Goal: Information Seeking & Learning: Check status

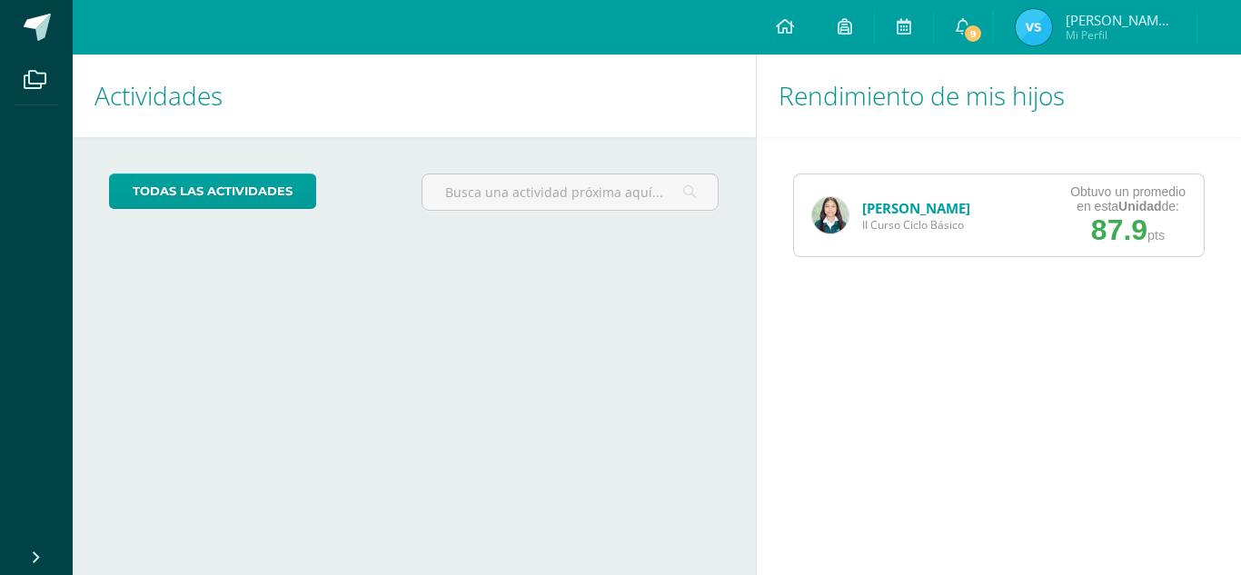
click at [885, 211] on link "[PERSON_NAME]" at bounding box center [916, 208] width 108 height 18
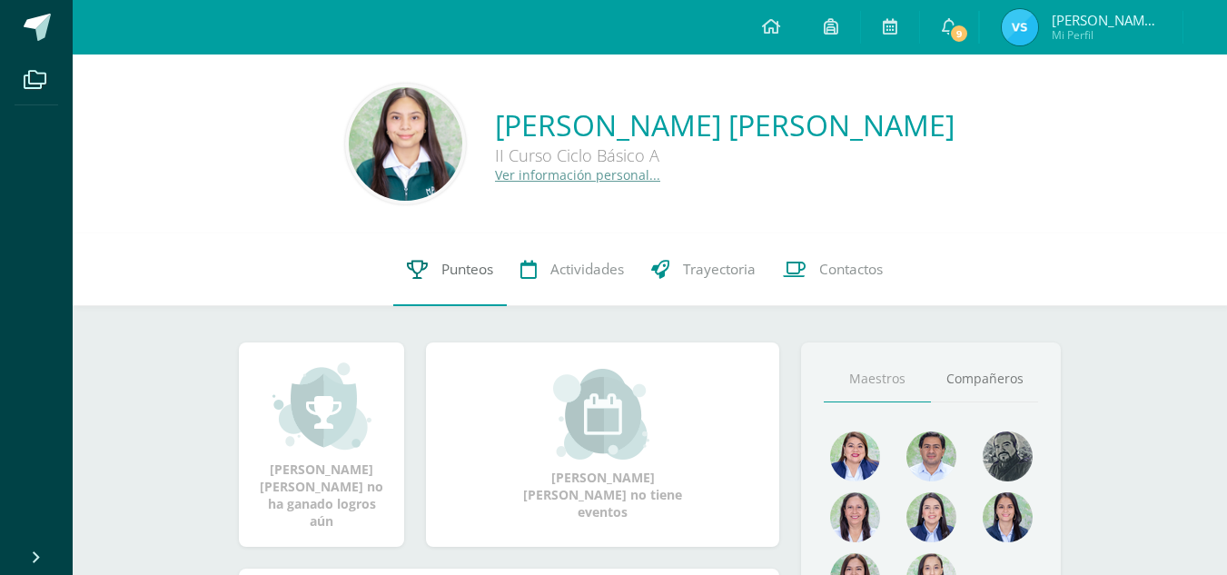
click at [469, 278] on span "Punteos" at bounding box center [467, 269] width 52 height 19
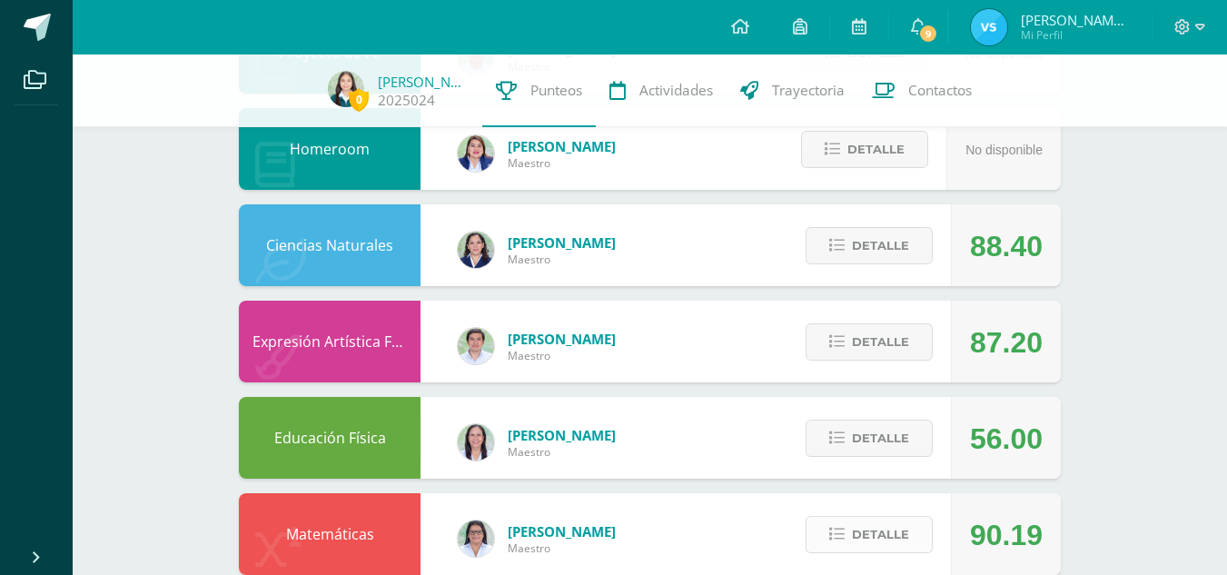
scroll to position [949, 0]
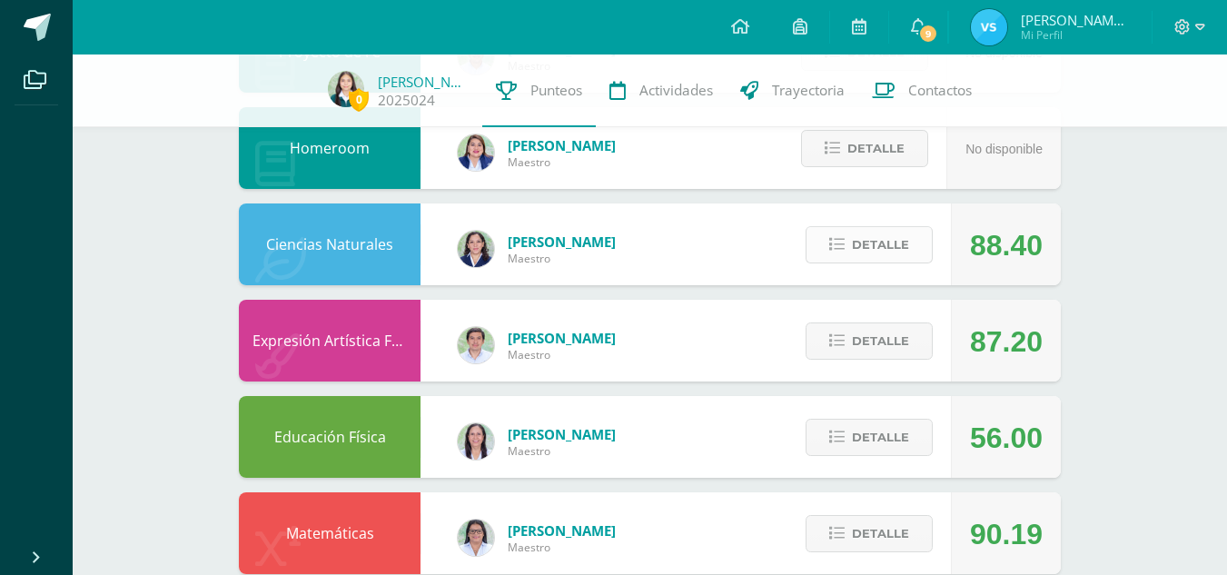
click at [859, 234] on span "Detalle" at bounding box center [880, 245] width 57 height 34
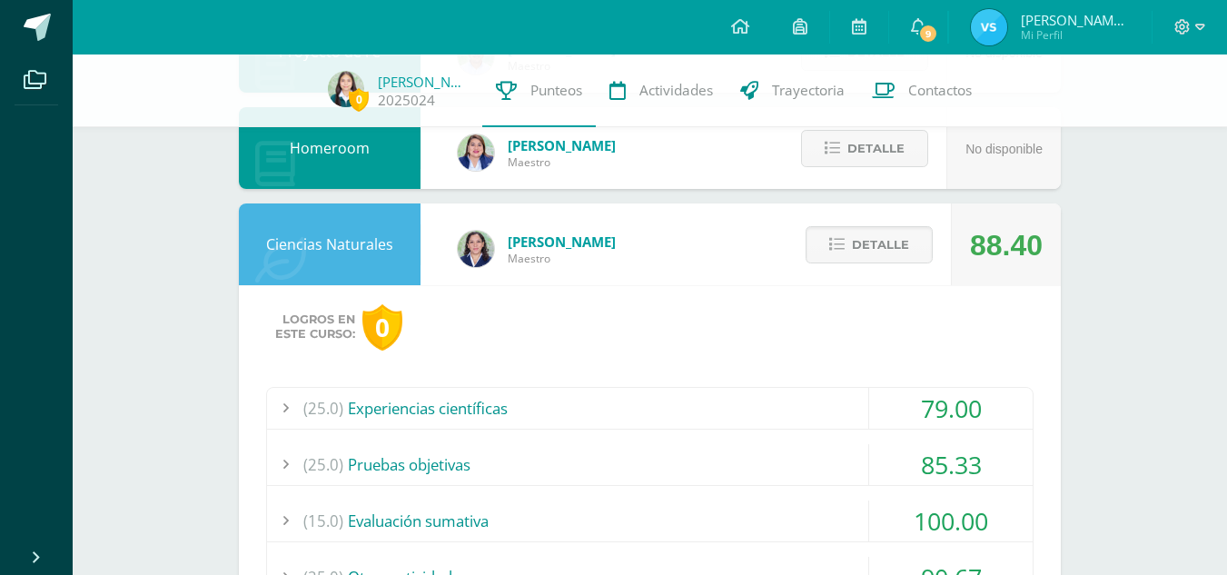
click at [567, 399] on div "(25.0) Experiencias científicas" at bounding box center [650, 408] width 766 height 41
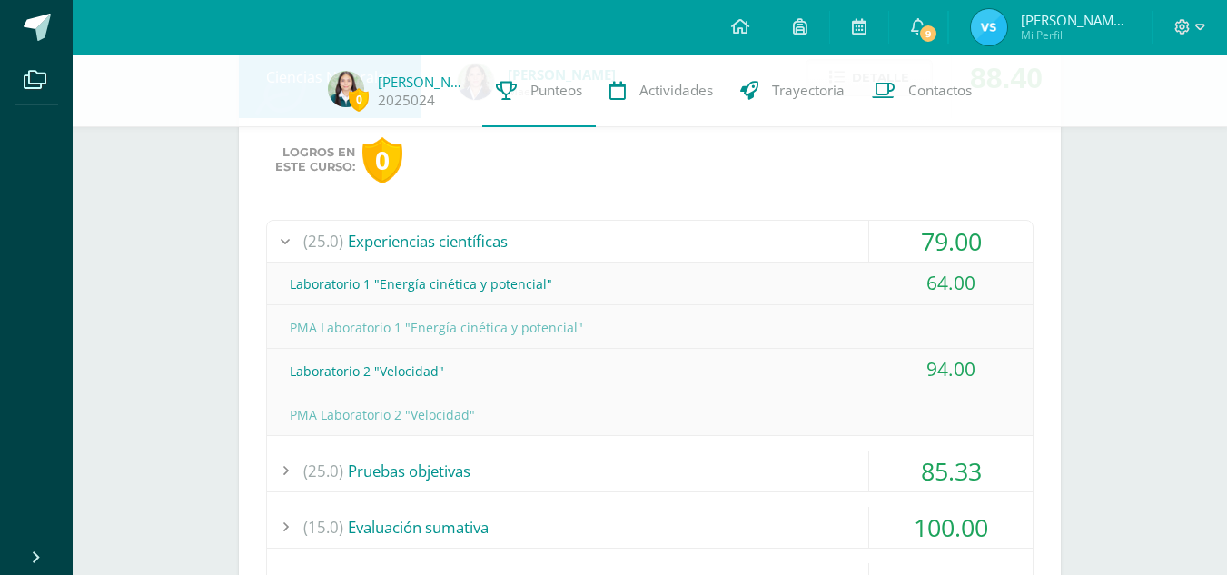
scroll to position [1130, 0]
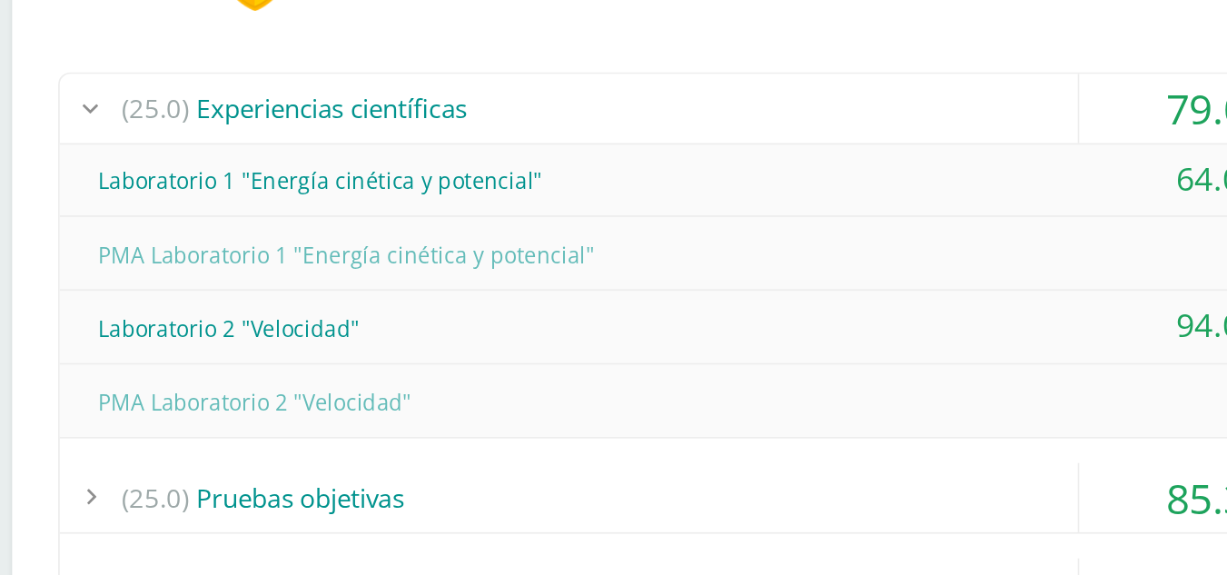
drag, startPoint x: 467, startPoint y: 360, endPoint x: 371, endPoint y: 340, distance: 98.3
click at [371, 340] on div "Laboratorio 2 "Velocidad"" at bounding box center [650, 357] width 766 height 41
click at [454, 367] on div "Laboratorio 2 "Velocidad"" at bounding box center [650, 357] width 766 height 41
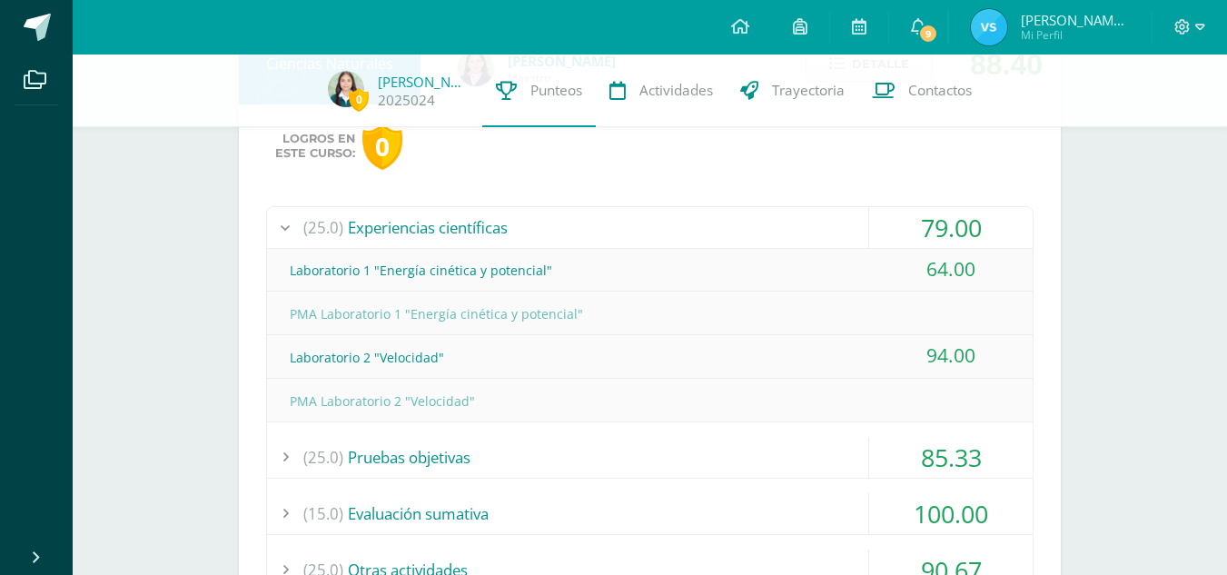
click at [540, 271] on div "Laboratorio 1 "Energía cinética y potencial"" at bounding box center [650, 270] width 766 height 41
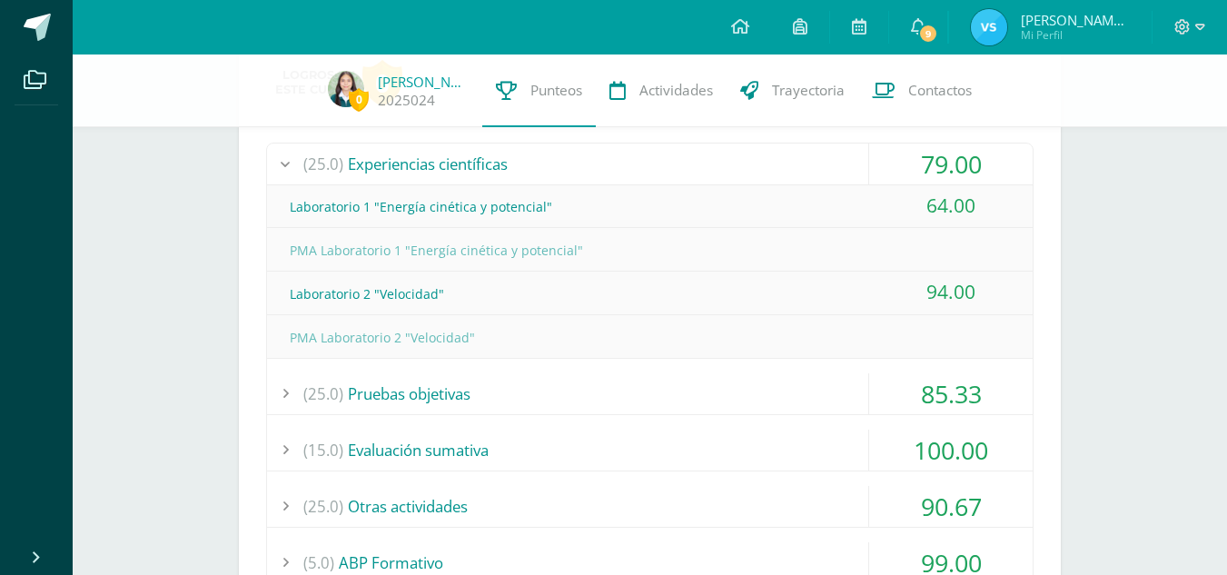
scroll to position [1192, 0]
